Goal: Task Accomplishment & Management: Complete application form

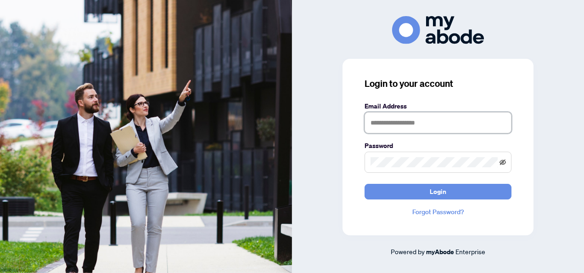
type input "**********"
click at [504, 162] on icon "eye-invisible" at bounding box center [502, 162] width 6 height 6
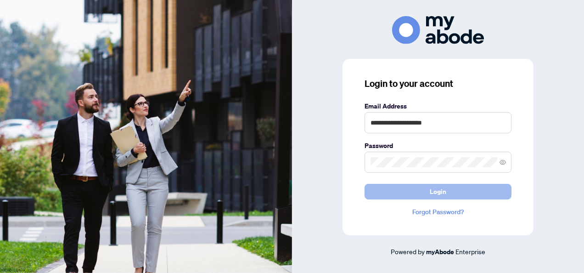
click at [438, 188] on span "Login" at bounding box center [437, 191] width 17 height 15
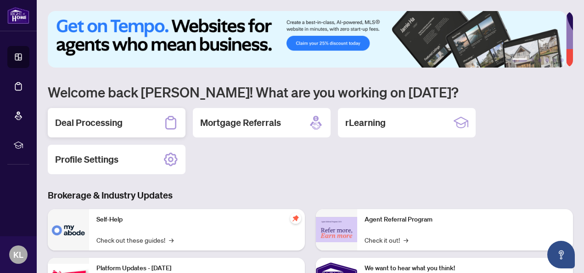
click at [111, 122] on h2 "Deal Processing" at bounding box center [88, 122] width 67 height 13
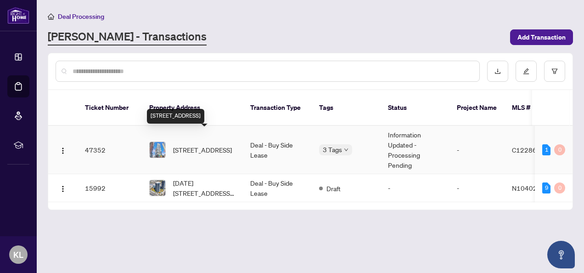
click at [205, 145] on span "2103-181 Dundas St, Toronto, Ontario M5A 0N5, Canada" at bounding box center [202, 150] width 59 height 10
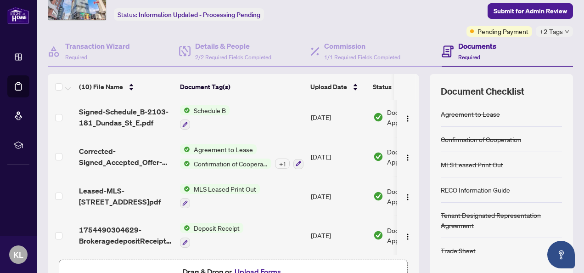
scroll to position [111, 0]
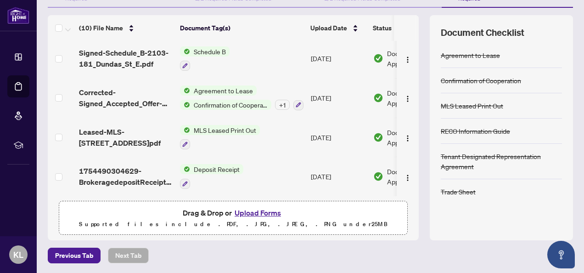
click at [246, 208] on button "Upload Forms" at bounding box center [258, 212] width 52 height 12
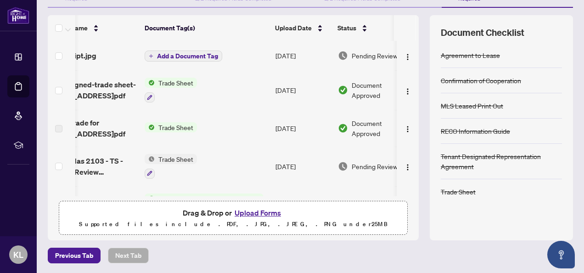
scroll to position [0, 0]
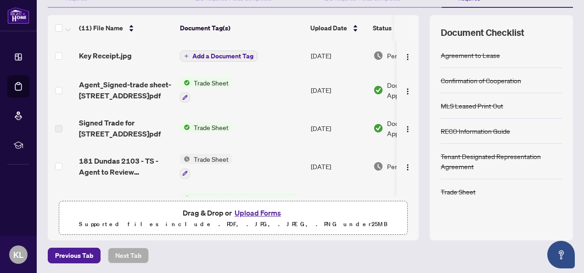
click at [204, 54] on span "Add a Document Tag" at bounding box center [222, 56] width 61 height 6
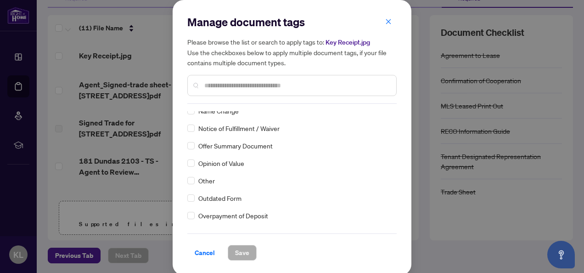
scroll to position [1439, 0]
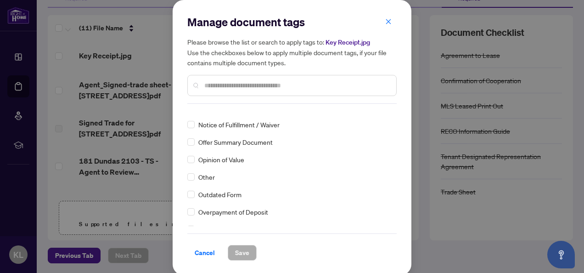
click at [235, 83] on input "text" at bounding box center [296, 85] width 184 height 10
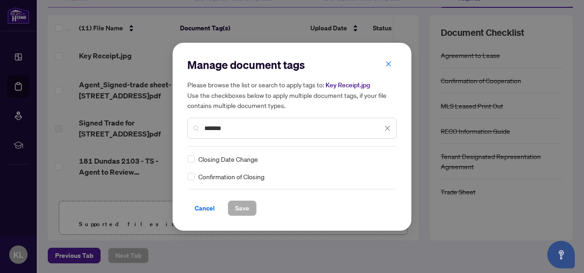
scroll to position [0, 0]
type input "*******"
click at [239, 211] on span "Save" at bounding box center [242, 207] width 14 height 15
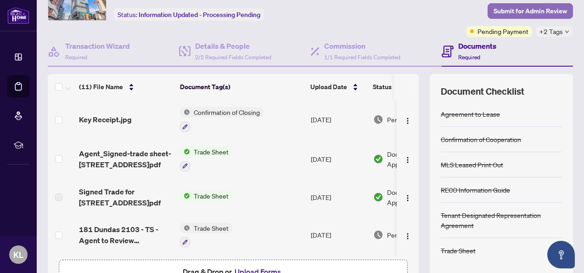
click at [533, 12] on span "Submit for Admin Review" at bounding box center [529, 11] width 73 height 15
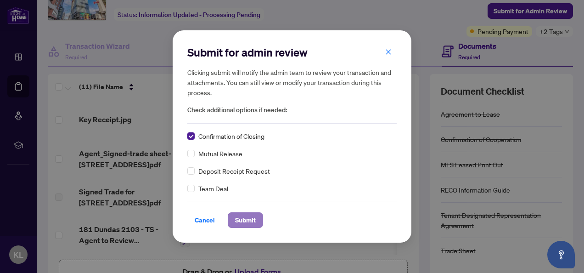
click at [240, 219] on span "Submit" at bounding box center [245, 219] width 21 height 15
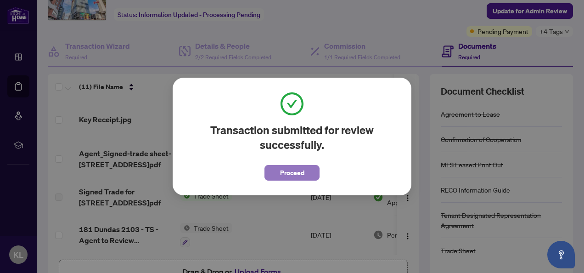
click at [288, 173] on span "Proceed" at bounding box center [292, 172] width 24 height 15
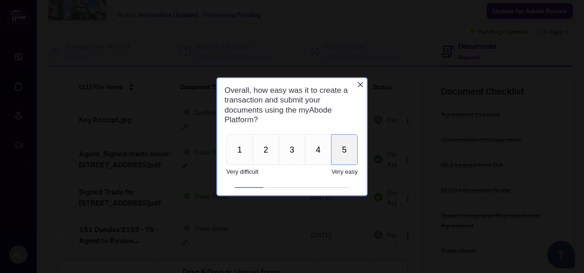
click at [350, 144] on button "5" at bounding box center [344, 149] width 27 height 31
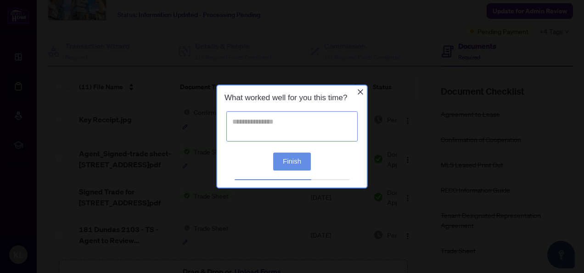
click at [251, 120] on textarea at bounding box center [291, 126] width 131 height 30
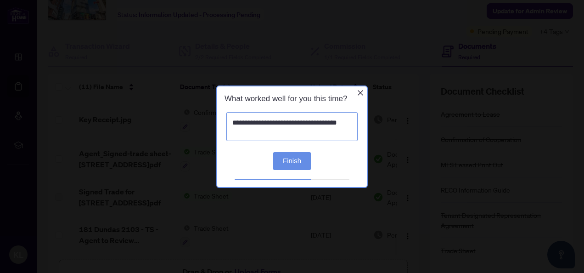
type textarea "**********"
click at [299, 160] on button "Finish" at bounding box center [292, 160] width 38 height 18
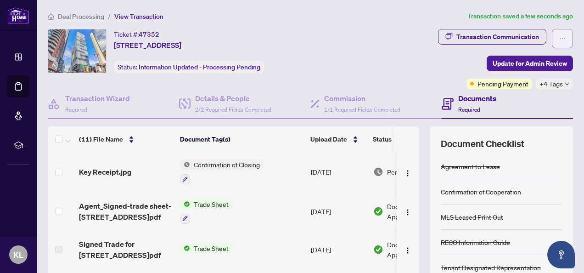
click at [559, 38] on icon "ellipsis" at bounding box center [562, 38] width 6 height 6
click at [345, 57] on div "Ticket #: 47352 2103-181 Dundas St, Toronto, Ontario M5A 0N5, Canada Status: In…" at bounding box center [198, 51] width 301 height 44
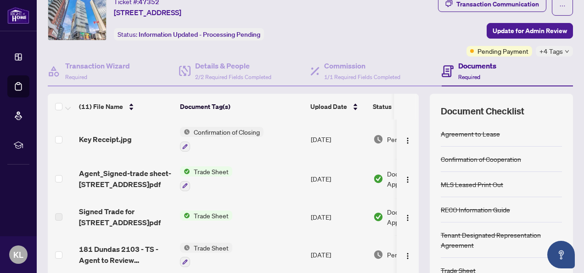
scroll to position [33, 0]
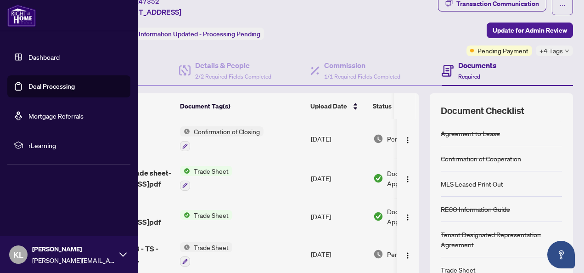
click at [18, 254] on span "KL" at bounding box center [18, 254] width 10 height 13
click at [43, 200] on span "Logout" at bounding box center [37, 199] width 21 height 15
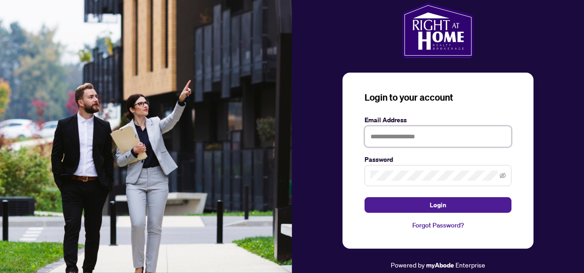
type input "**********"
